Goal: Task Accomplishment & Management: Manage account settings

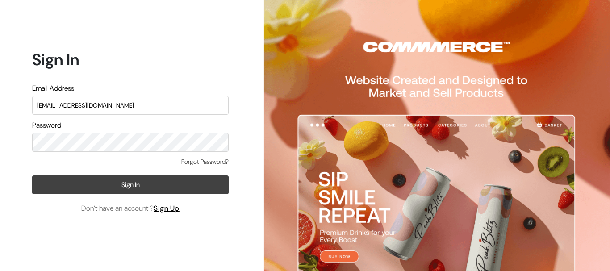
click at [135, 184] on button "Sign In" at bounding box center [130, 184] width 196 height 19
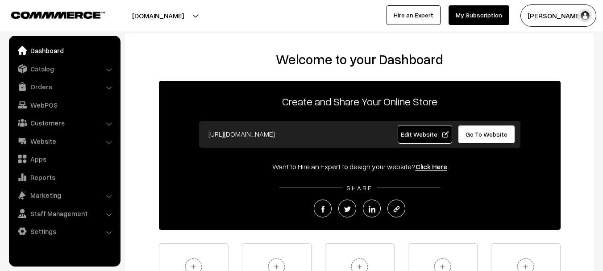
click at [196, 16] on button "[DOMAIN_NAME]" at bounding box center [158, 15] width 114 height 22
click at [226, 46] on div "Welcome to your Dashboard Create and Share Your Online Store https://mouldmarke…" at bounding box center [359, 182] width 469 height 299
click at [61, 141] on link "Website" at bounding box center [64, 141] width 106 height 16
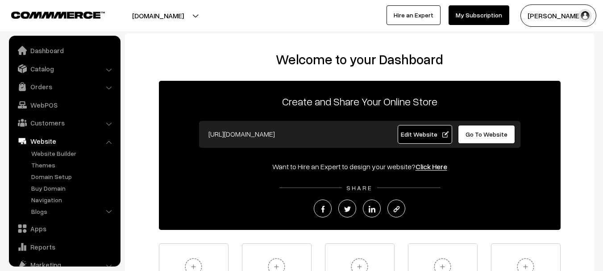
click at [64, 141] on link "Website" at bounding box center [64, 141] width 106 height 16
click at [105, 141] on link "Website" at bounding box center [64, 141] width 106 height 16
click at [109, 141] on li "Website Website Builder Authors" at bounding box center [64, 176] width 107 height 86
click at [110, 144] on li "Website Website Builder Authors" at bounding box center [64, 176] width 107 height 86
click at [42, 141] on link "Website" at bounding box center [64, 141] width 106 height 16
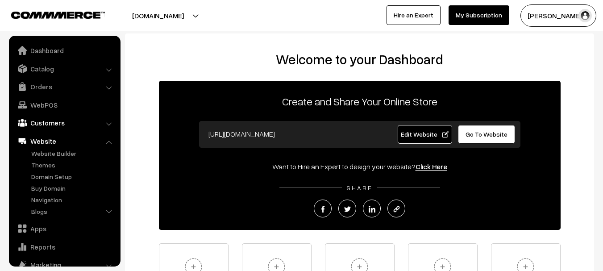
click at [42, 120] on link "Customers" at bounding box center [64, 123] width 106 height 16
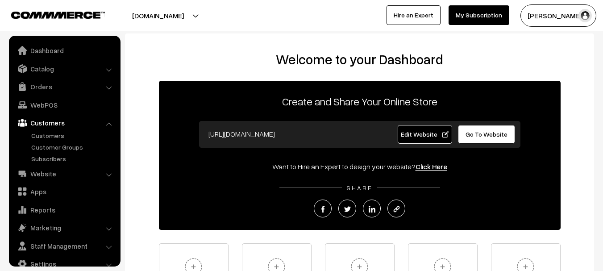
click at [42, 120] on link "Customers" at bounding box center [64, 123] width 106 height 16
click at [51, 134] on link "Customers" at bounding box center [73, 135] width 88 height 9
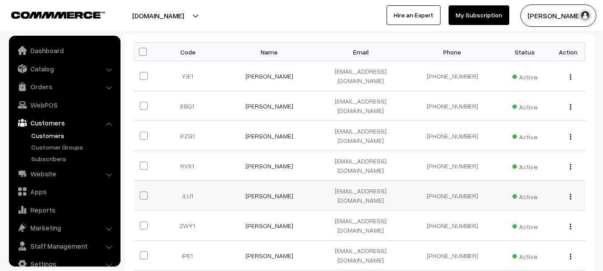
scroll to position [14, 0]
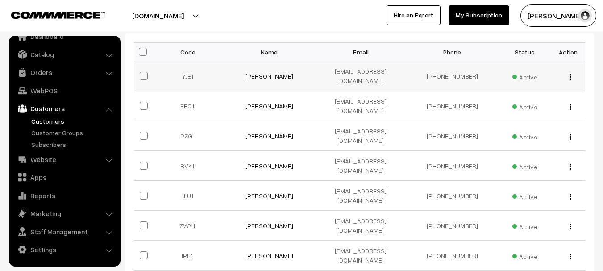
click at [570, 74] on img "button" at bounding box center [570, 77] width 1 height 6
click at [337, 33] on div "Dashboard / Customers Customers Import Customers Add Customer Name / Email / Ph…" at bounding box center [359, 157] width 469 height 515
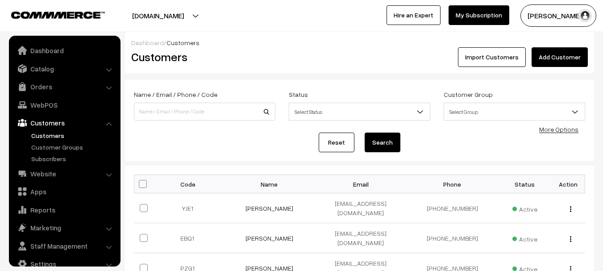
scroll to position [0, 0]
